Goal: Navigation & Orientation: Find specific page/section

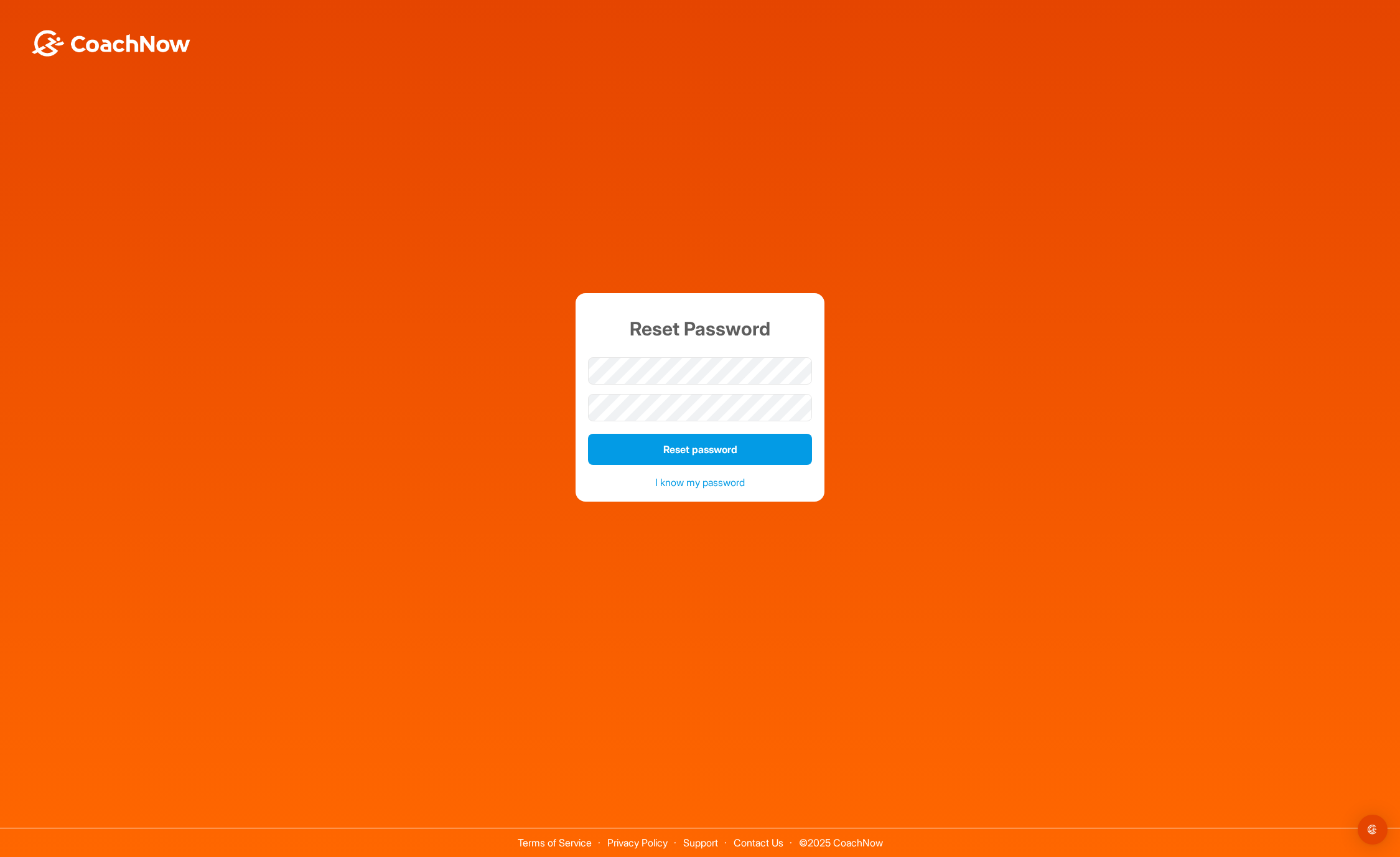
click at [524, 374] on div "Reset Password Reset password I know my password" at bounding box center [700, 398] width 1388 height 209
click at [665, 447] on button "Reset password" at bounding box center [700, 450] width 224 height 31
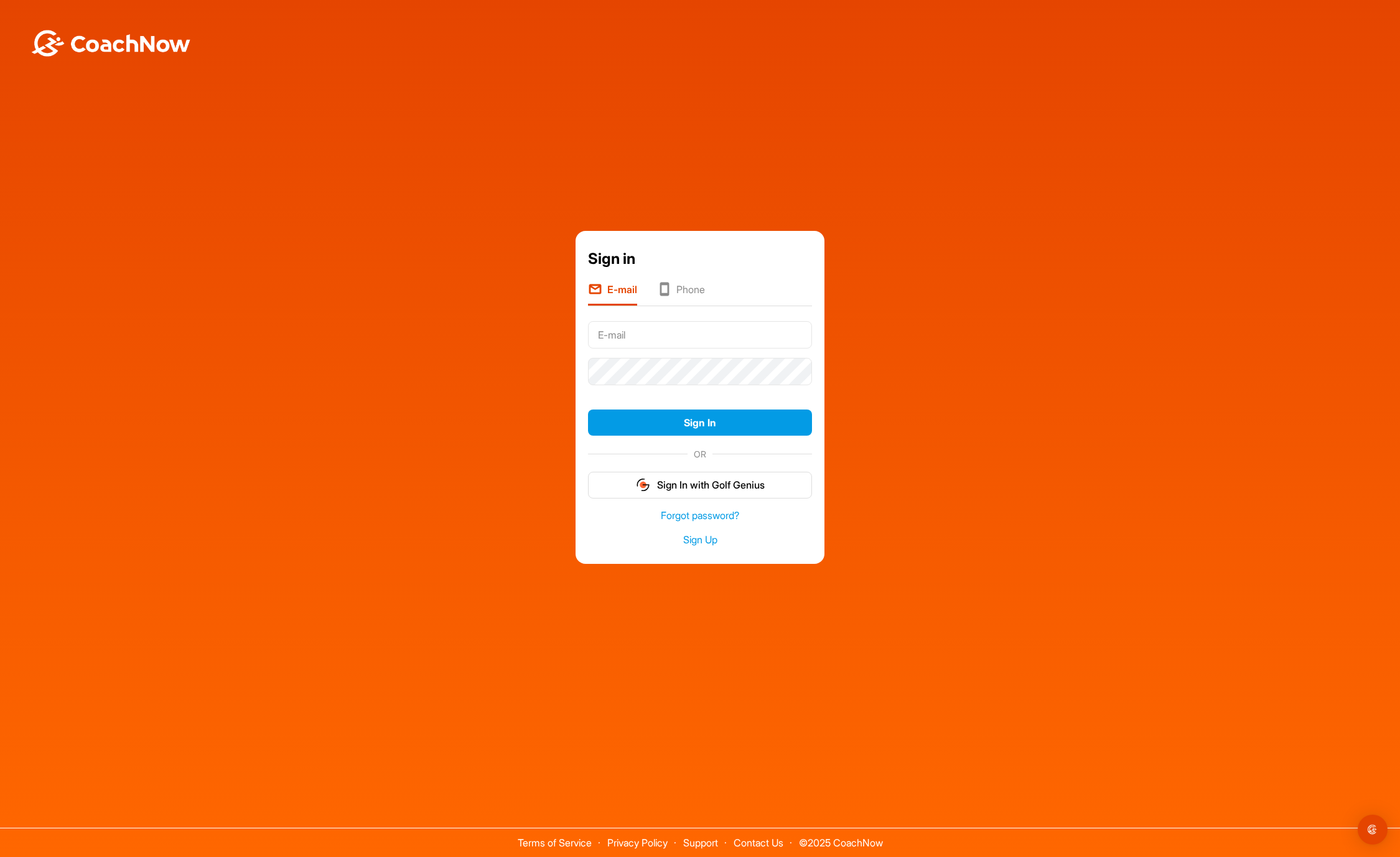
type input "[EMAIL_ADDRESS][DOMAIN_NAME]"
click at [700, 434] on button "Sign In" at bounding box center [700, 423] width 224 height 26
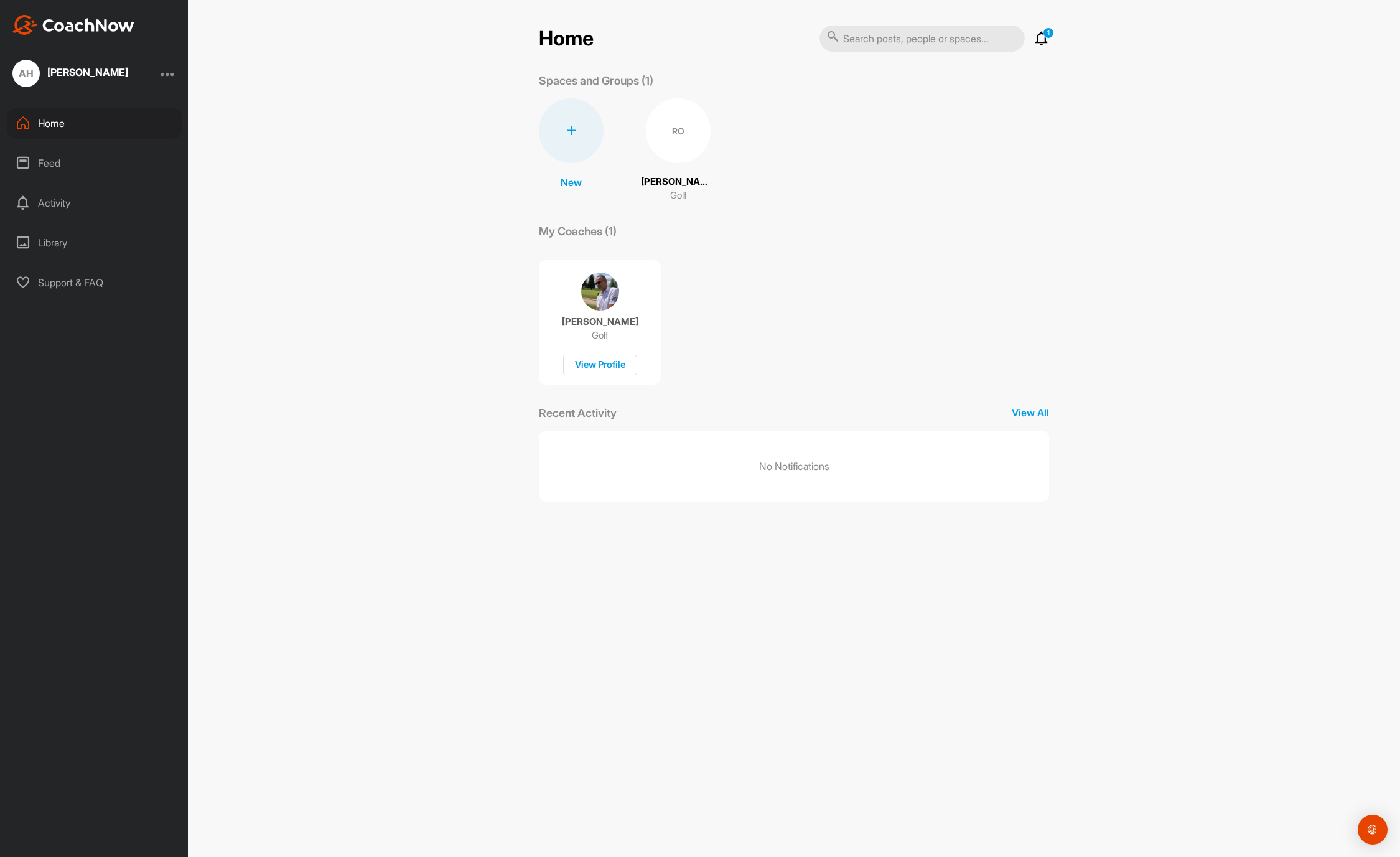
click at [165, 76] on div at bounding box center [168, 74] width 15 height 15
click at [1047, 38] on p "1" at bounding box center [1048, 33] width 11 height 11
click at [690, 187] on p "[PERSON_NAME]" at bounding box center [679, 183] width 74 height 15
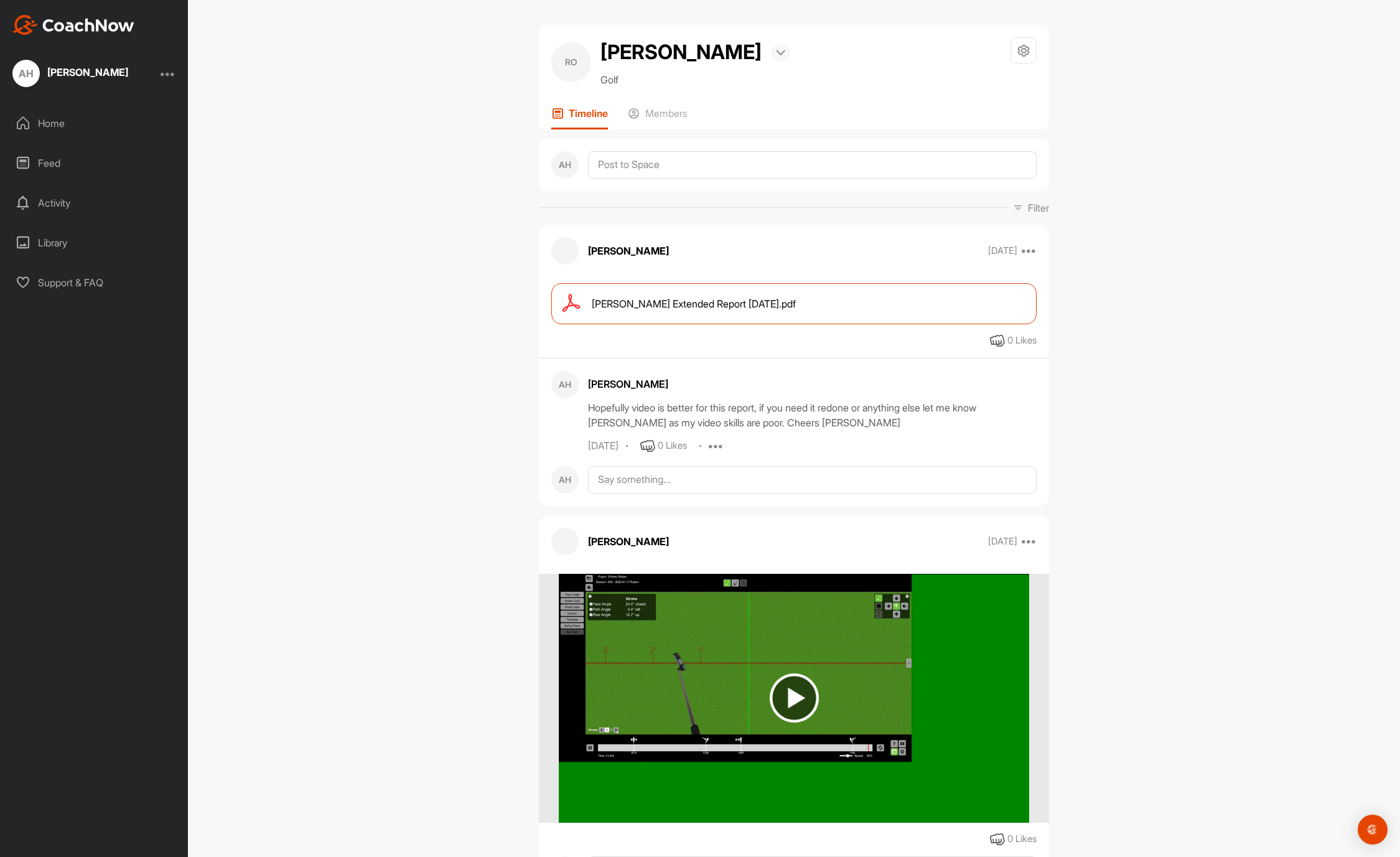
click at [776, 54] on img at bounding box center [780, 53] width 9 height 6
click at [1025, 52] on icon at bounding box center [1024, 51] width 15 height 15
click at [565, 70] on div "RO" at bounding box center [571, 63] width 40 height 40
click at [661, 113] on p "Members" at bounding box center [666, 114] width 43 height 13
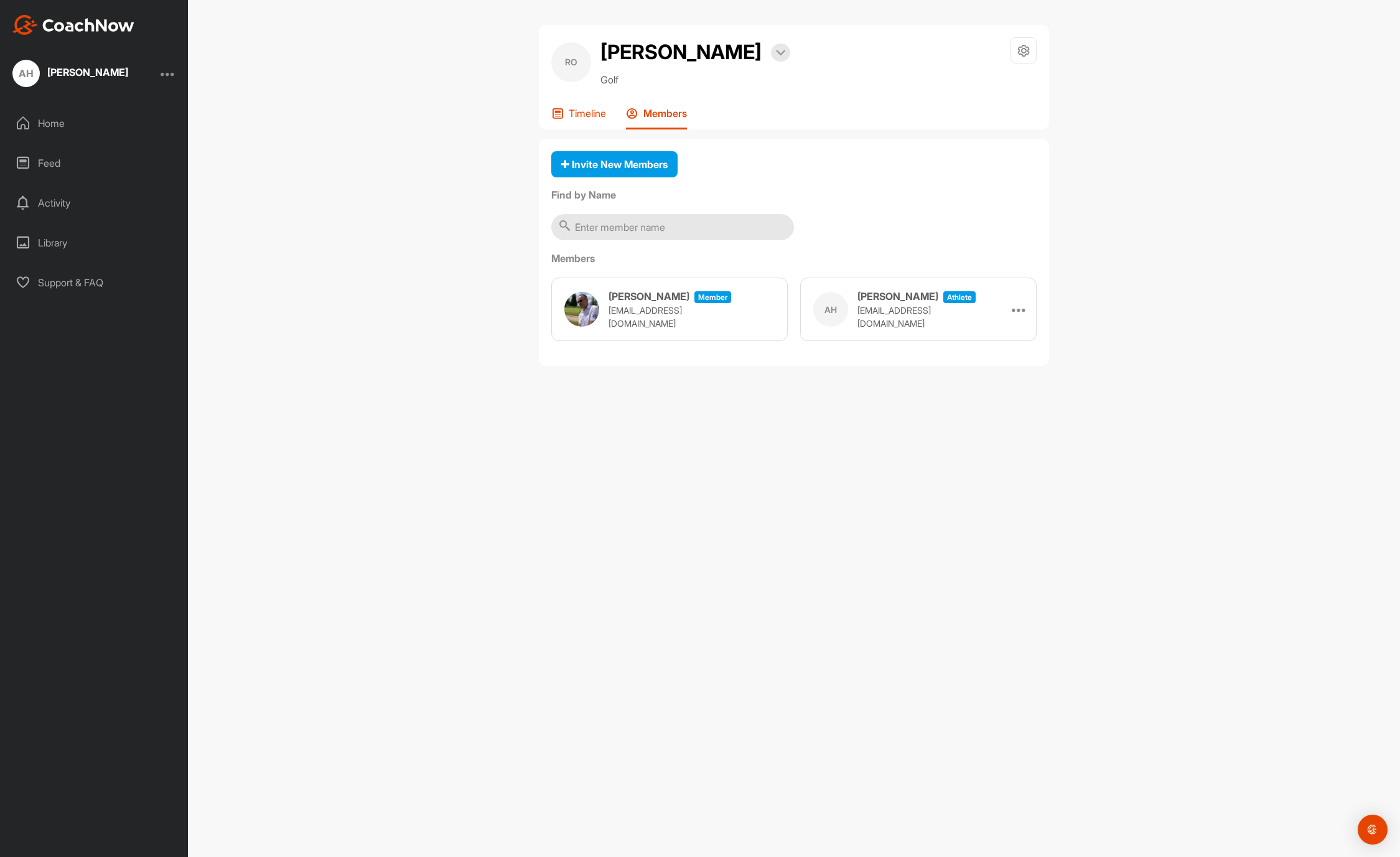
click at [582, 112] on p "Timeline" at bounding box center [587, 114] width 37 height 13
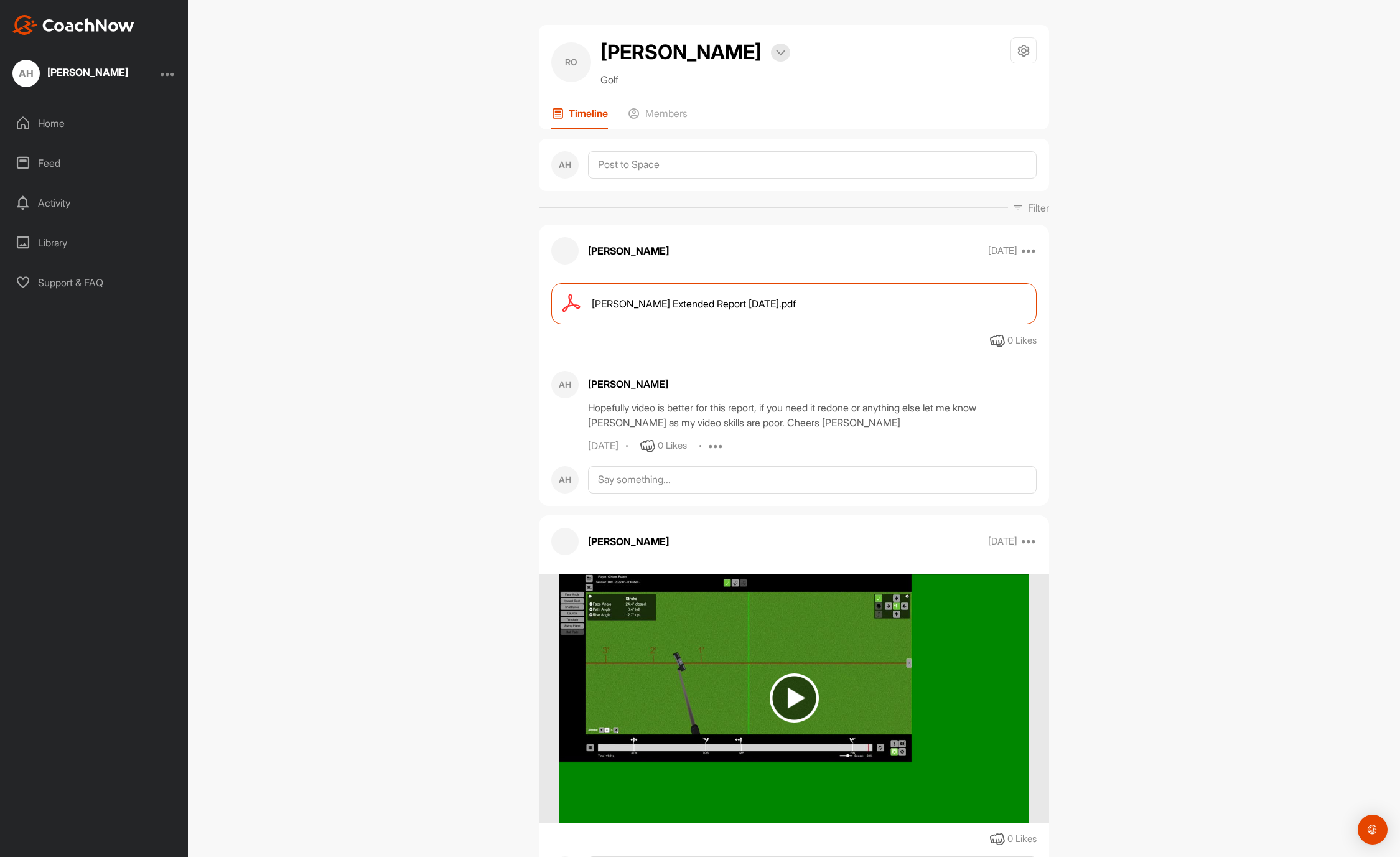
click at [170, 73] on div at bounding box center [168, 74] width 15 height 15
click at [127, 103] on div "Account Settings" at bounding box center [128, 108] width 96 height 40
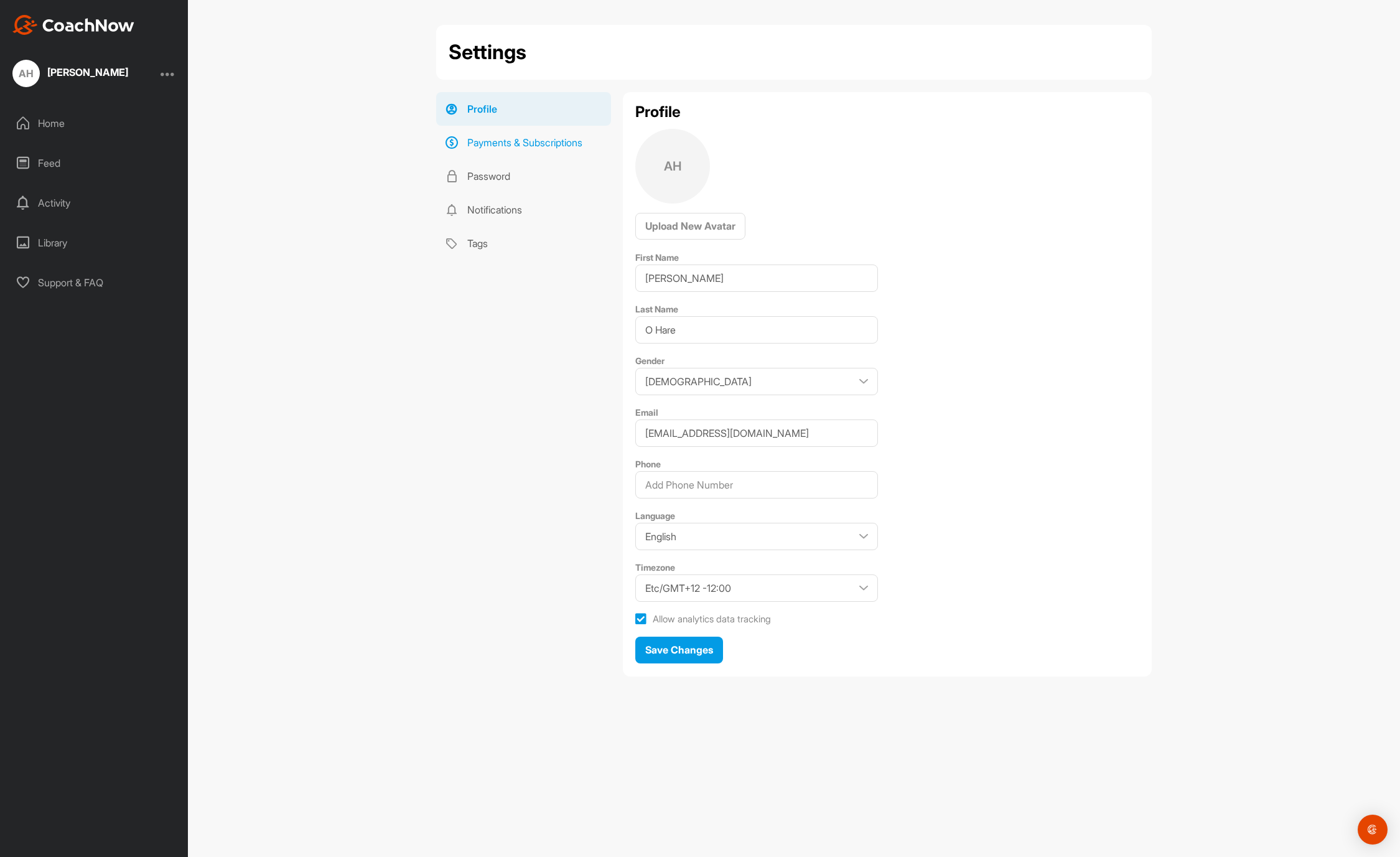
click at [538, 144] on link "Payments & Subscriptions" at bounding box center [523, 142] width 175 height 34
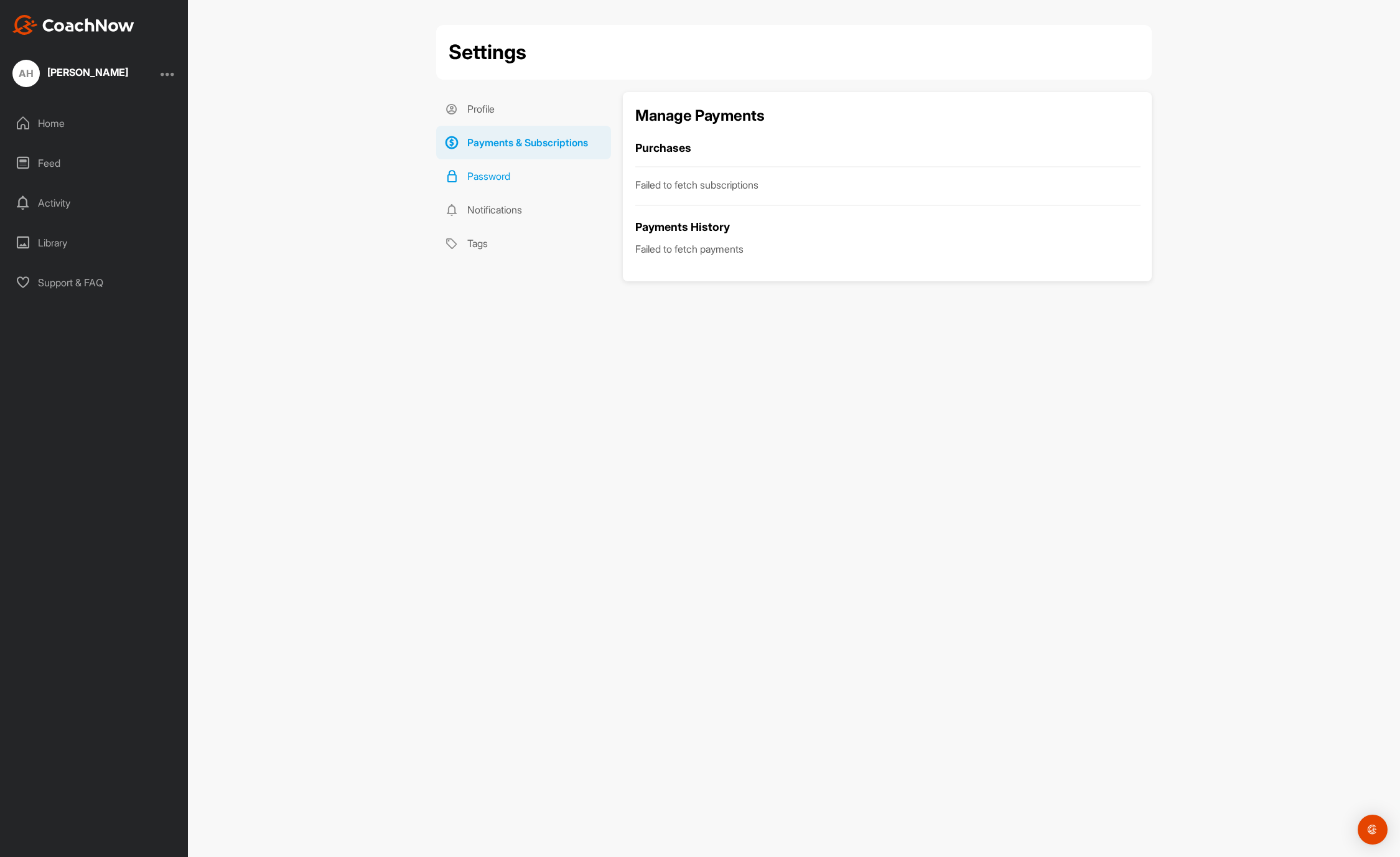
click at [518, 173] on link "Password" at bounding box center [523, 175] width 175 height 34
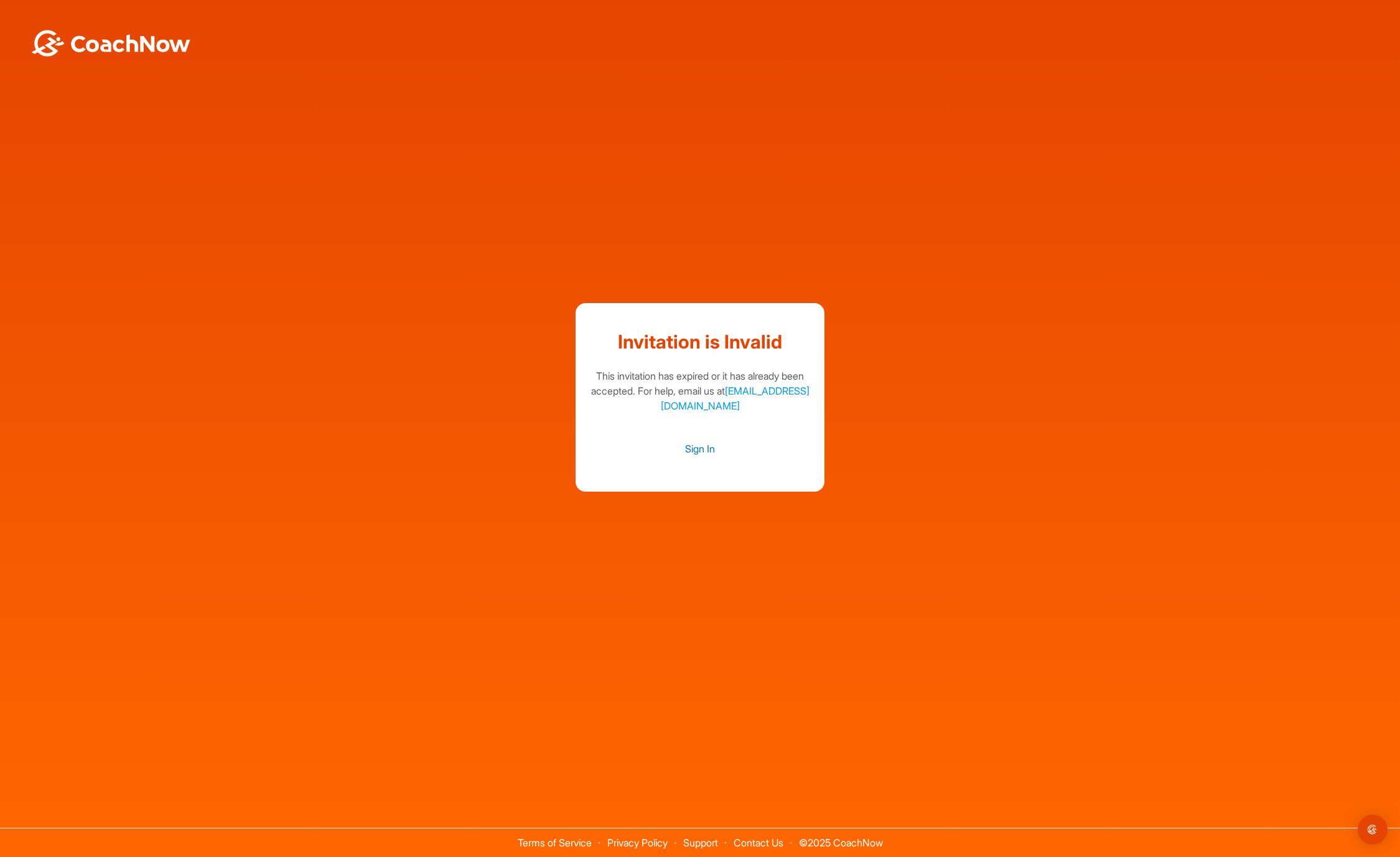
click at [710, 446] on link "Sign In" at bounding box center [700, 449] width 224 height 16
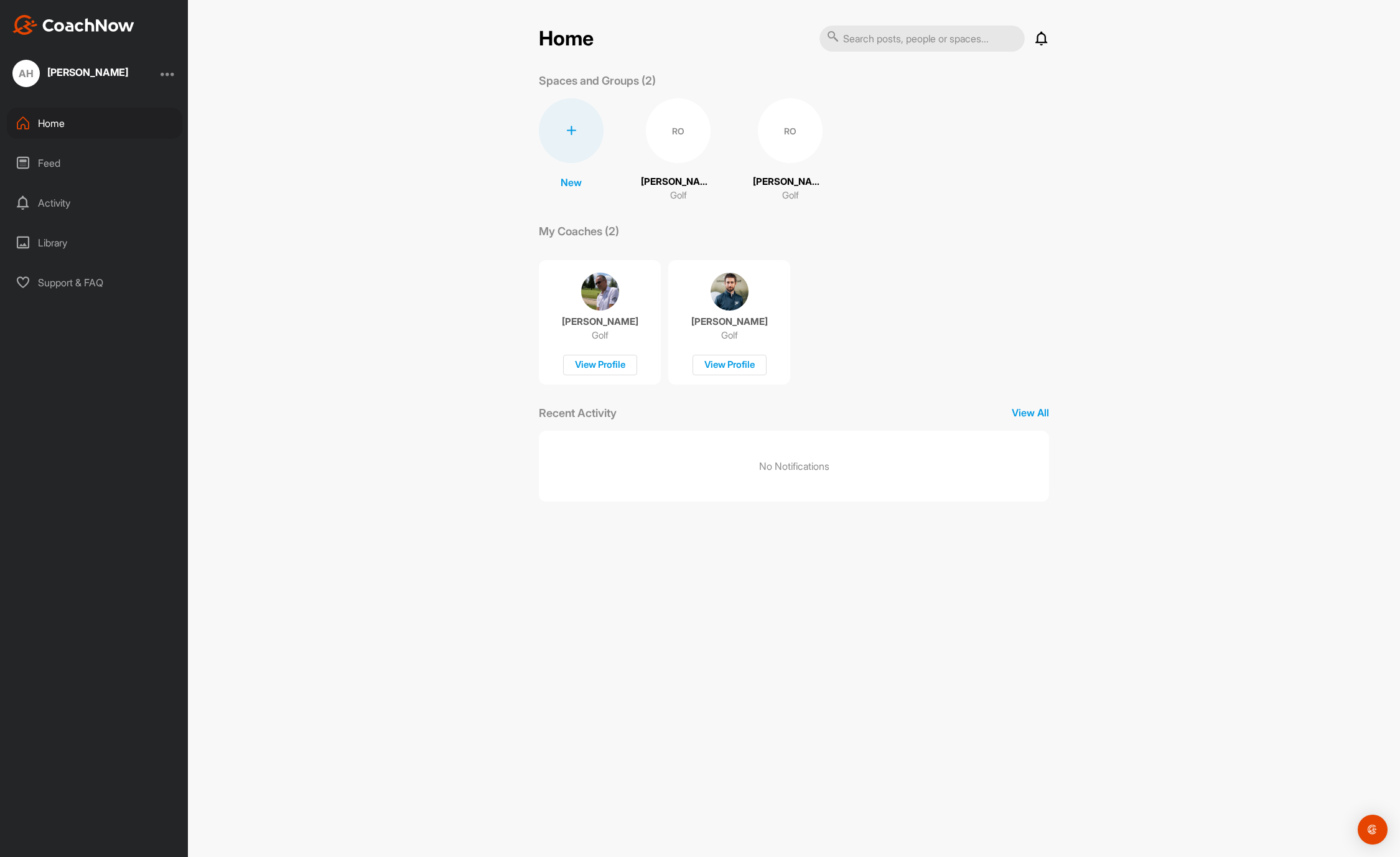
click at [778, 139] on div "RO" at bounding box center [789, 130] width 65 height 65
click at [678, 145] on div "RO" at bounding box center [678, 130] width 65 height 65
click at [57, 246] on div "Library" at bounding box center [94, 243] width 175 height 31
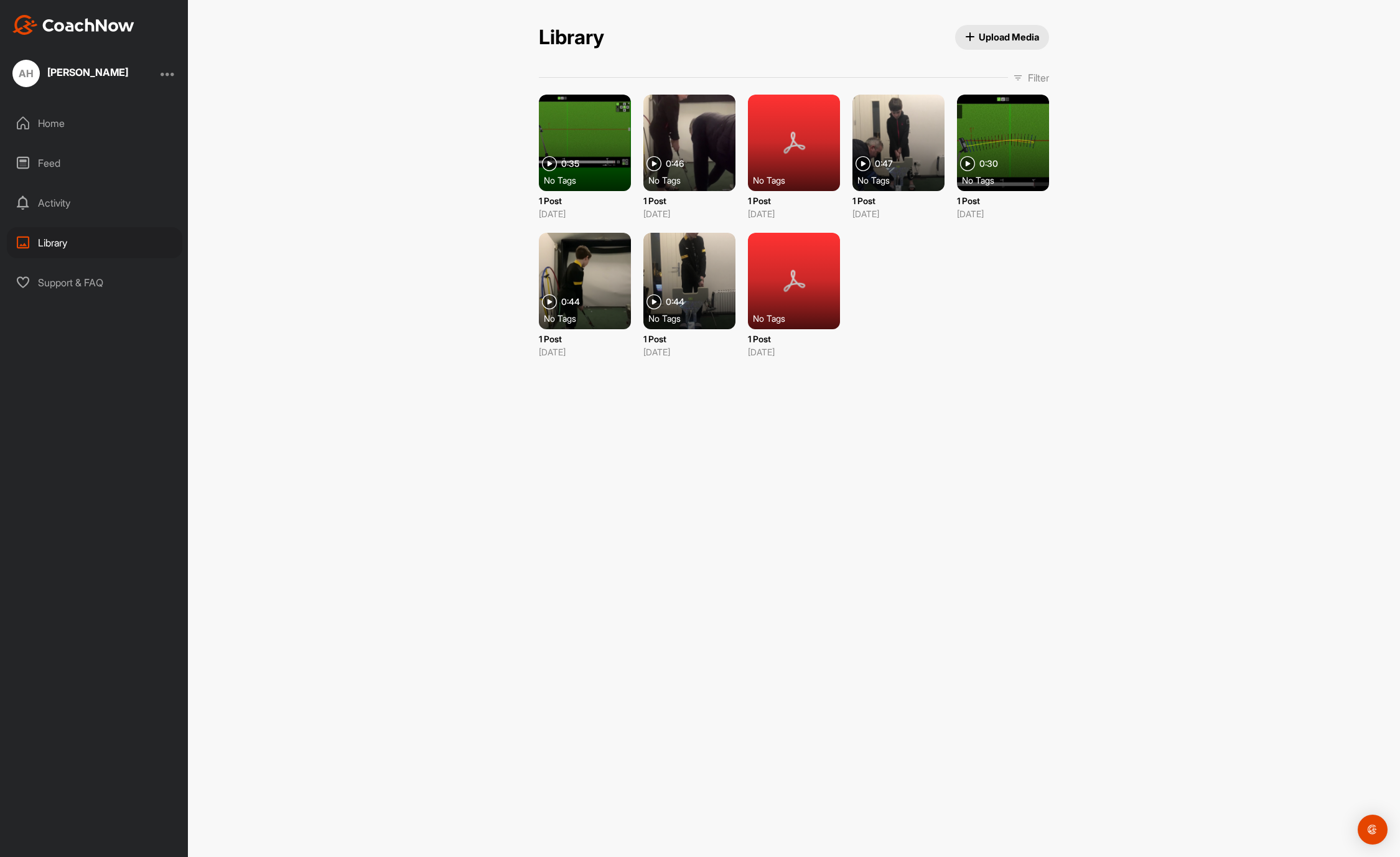
click at [50, 204] on div "Activity" at bounding box center [94, 203] width 175 height 31
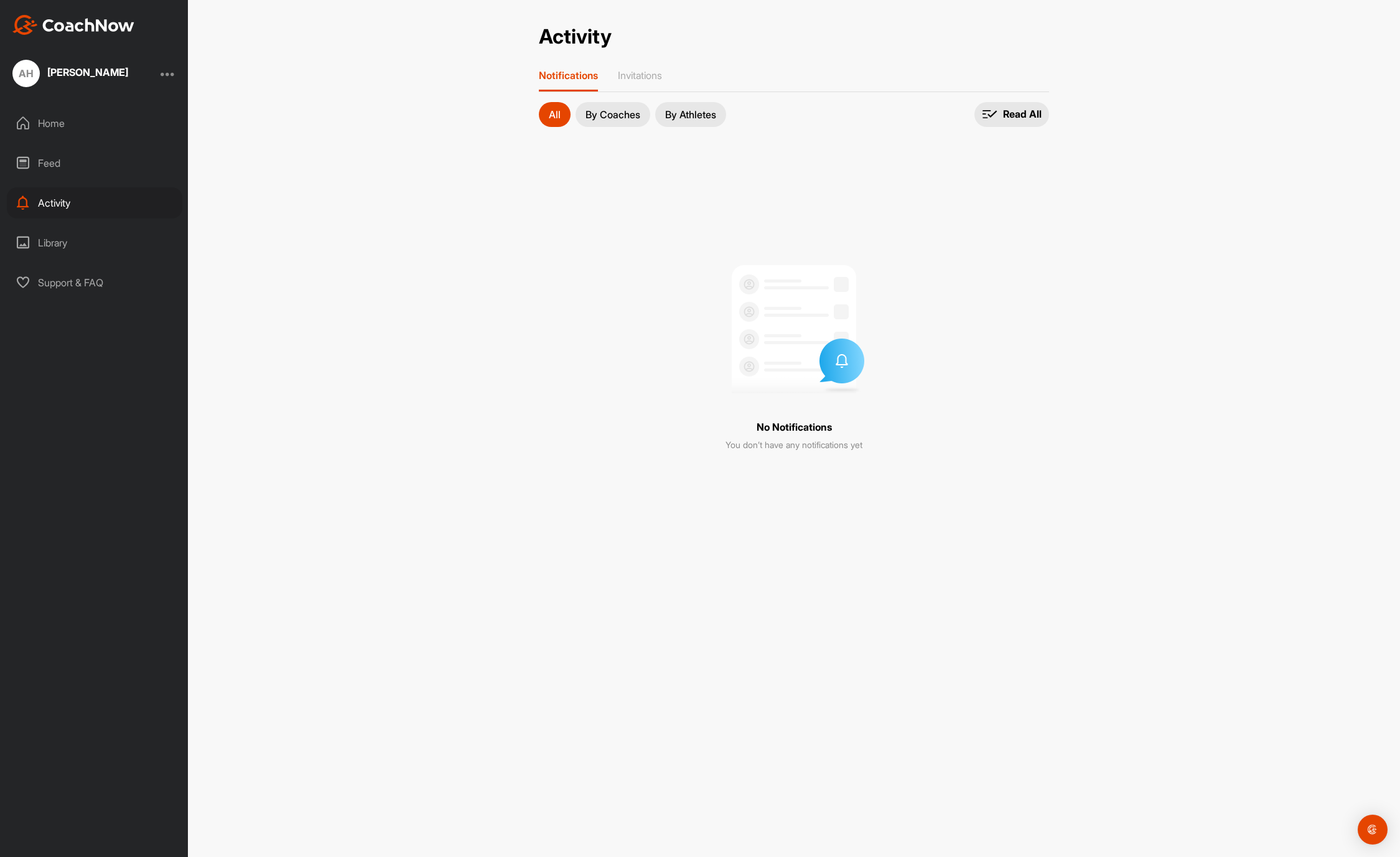
click at [54, 127] on div "Home" at bounding box center [94, 124] width 175 height 31
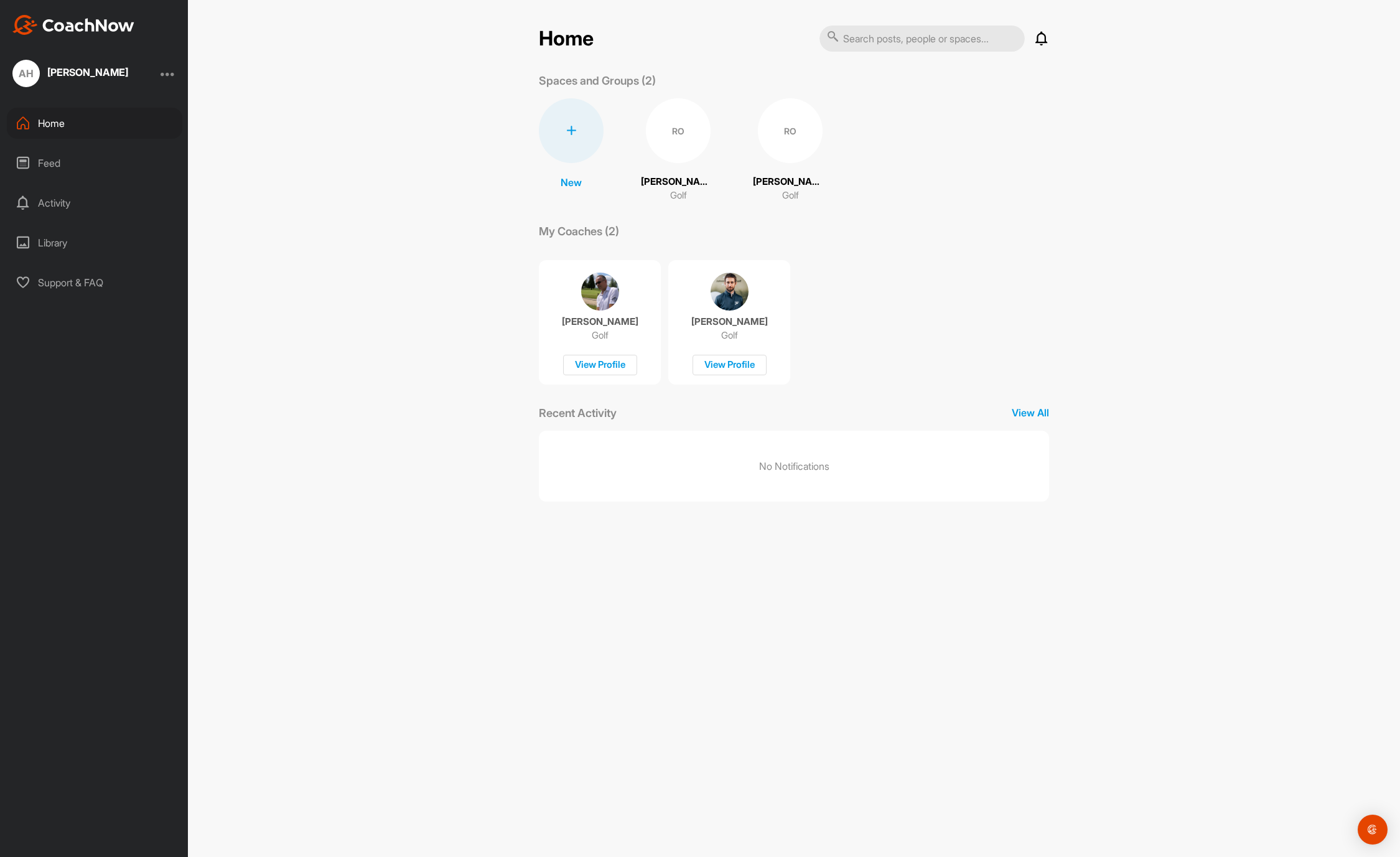
click at [610, 324] on p "[PERSON_NAME]" at bounding box center [601, 322] width 76 height 13
click at [53, 164] on div "Feed" at bounding box center [94, 163] width 175 height 31
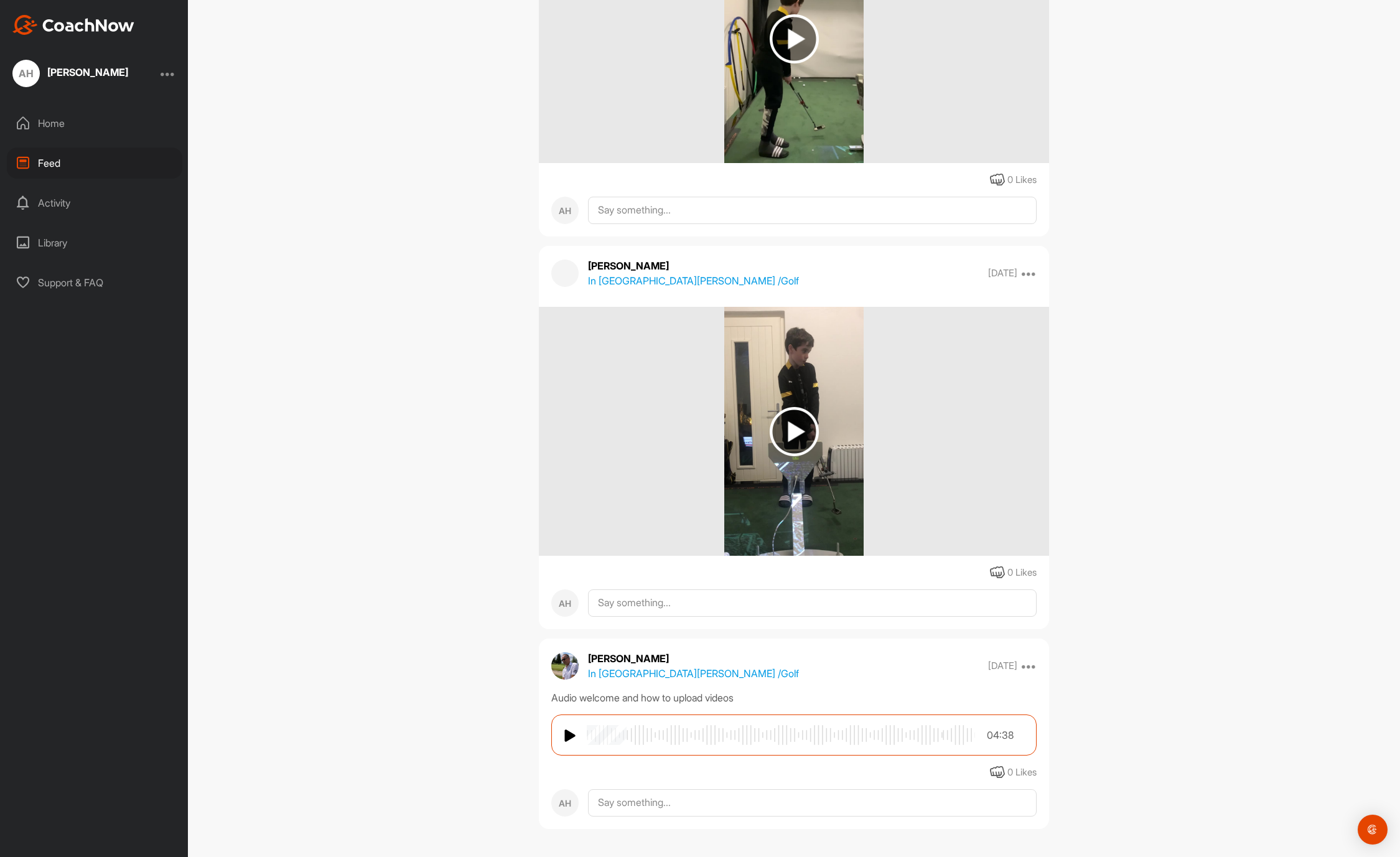
scroll to position [2563, 0]
